Goal: Task Accomplishment & Management: Manage account settings

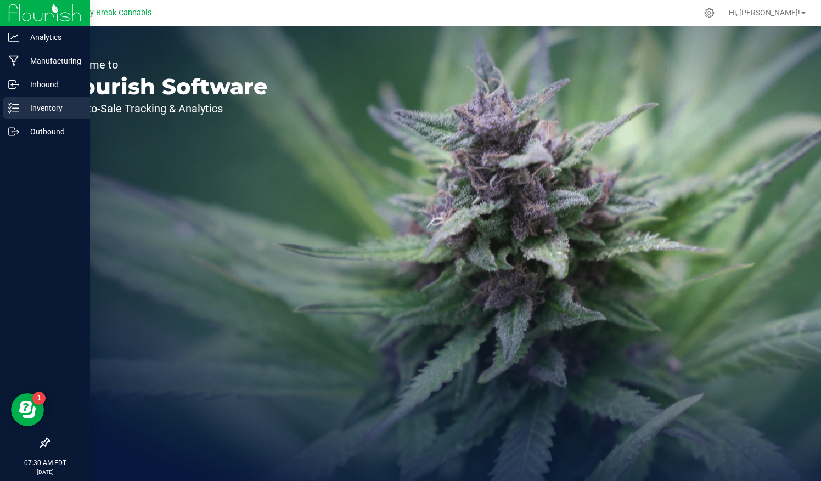
click at [30, 111] on p "Inventory" at bounding box center [52, 108] width 66 height 13
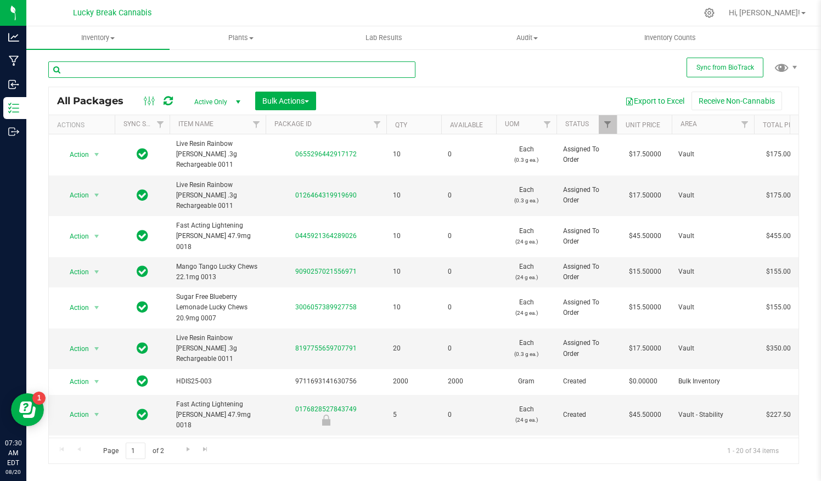
click at [275, 76] on input "text" at bounding box center [231, 69] width 367 height 16
type input "hdis"
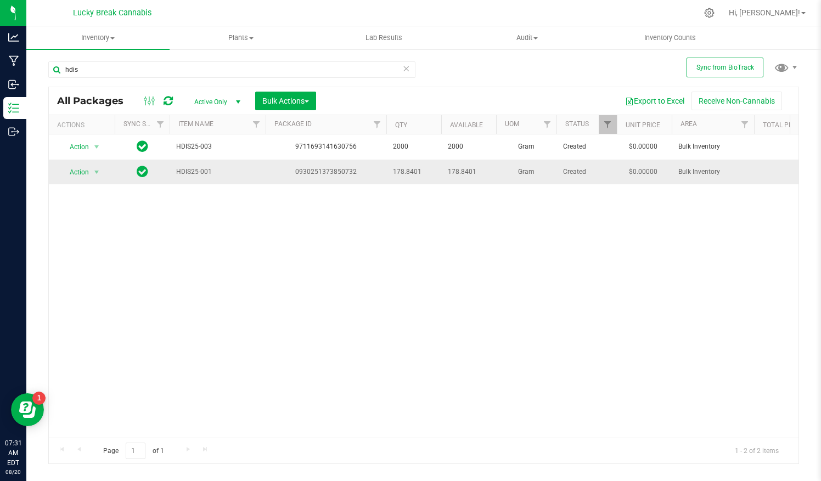
drag, startPoint x: 419, startPoint y: 172, endPoint x: 389, endPoint y: 165, distance: 31.5
click at [389, 165] on td "178.8401" at bounding box center [413, 172] width 55 height 25
drag, startPoint x: 389, startPoint y: 165, endPoint x: 408, endPoint y: 166, distance: 19.8
click at [408, 167] on span "178.8401" at bounding box center [414, 172] width 42 height 10
drag, startPoint x: 408, startPoint y: 166, endPoint x: 317, endPoint y: 170, distance: 91.2
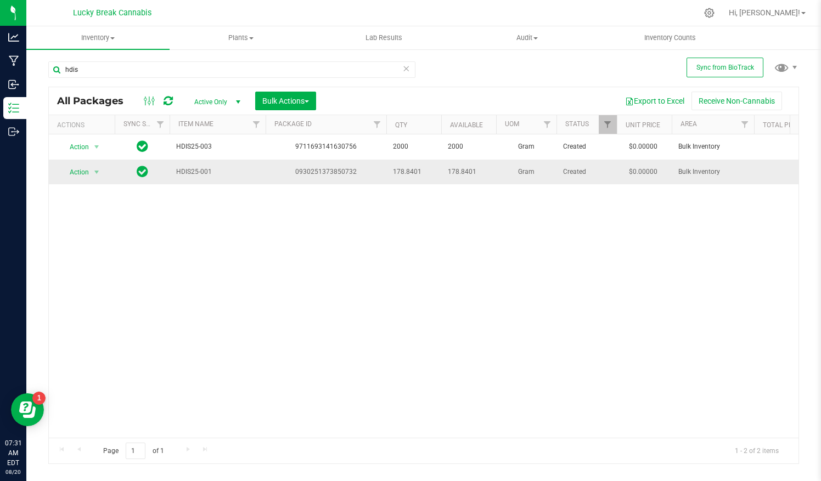
click at [317, 170] on div "0930251373850732" at bounding box center [326, 172] width 124 height 10
drag, startPoint x: 296, startPoint y: 172, endPoint x: 357, endPoint y: 176, distance: 60.5
click at [357, 176] on div "0930251373850732" at bounding box center [326, 172] width 124 height 10
drag, startPoint x: 357, startPoint y: 176, endPoint x: 407, endPoint y: 171, distance: 50.7
click at [407, 171] on span "178.8401" at bounding box center [414, 172] width 42 height 10
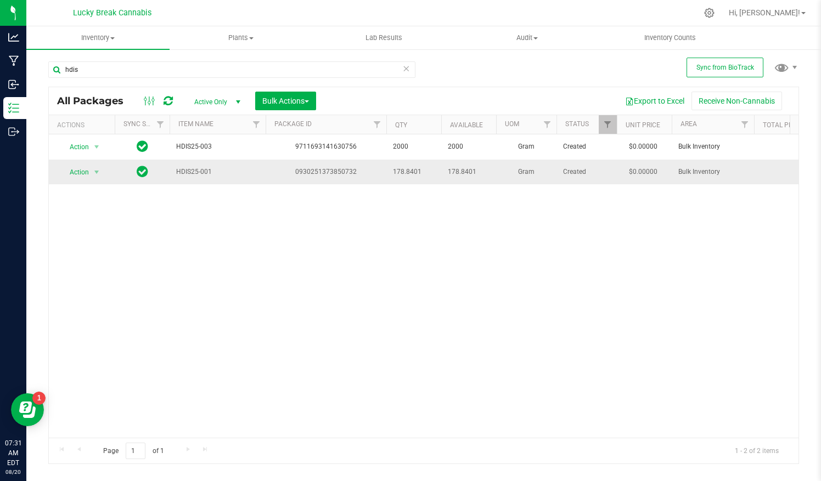
drag, startPoint x: 393, startPoint y: 167, endPoint x: 382, endPoint y: 170, distance: 11.3
click at [382, 170] on tr "Action Action Adjust qty Create package Edit attributes Global inventory Locate…" at bounding box center [792, 172] width 1487 height 25
drag, startPoint x: 382, startPoint y: 170, endPoint x: 390, endPoint y: 170, distance: 7.7
click at [390, 170] on td "178.8401" at bounding box center [413, 172] width 55 height 25
click at [327, 167] on div "0930251373850732" at bounding box center [326, 172] width 124 height 10
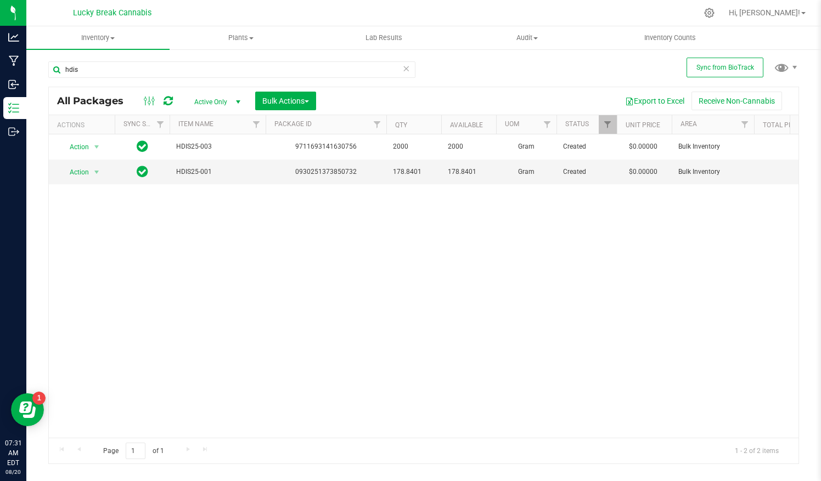
click at [407, 69] on icon at bounding box center [406, 67] width 8 height 13
